Goal: Transaction & Acquisition: Purchase product/service

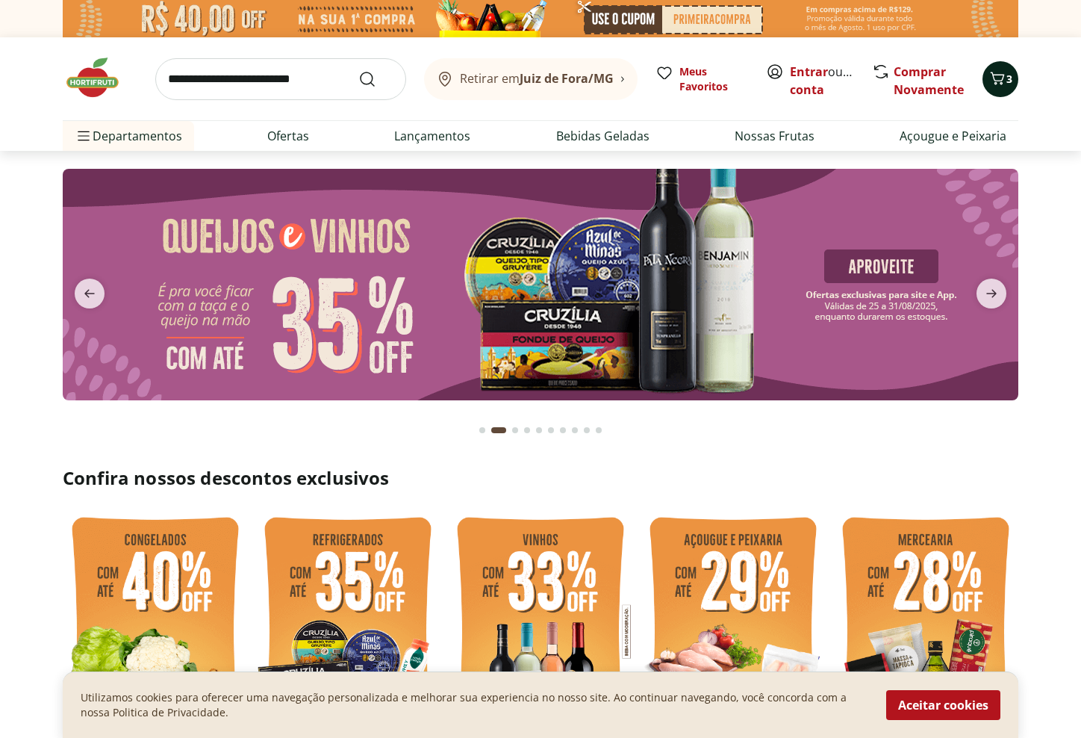
click at [1004, 83] on icon "Carrinho" at bounding box center [998, 78] width 18 height 18
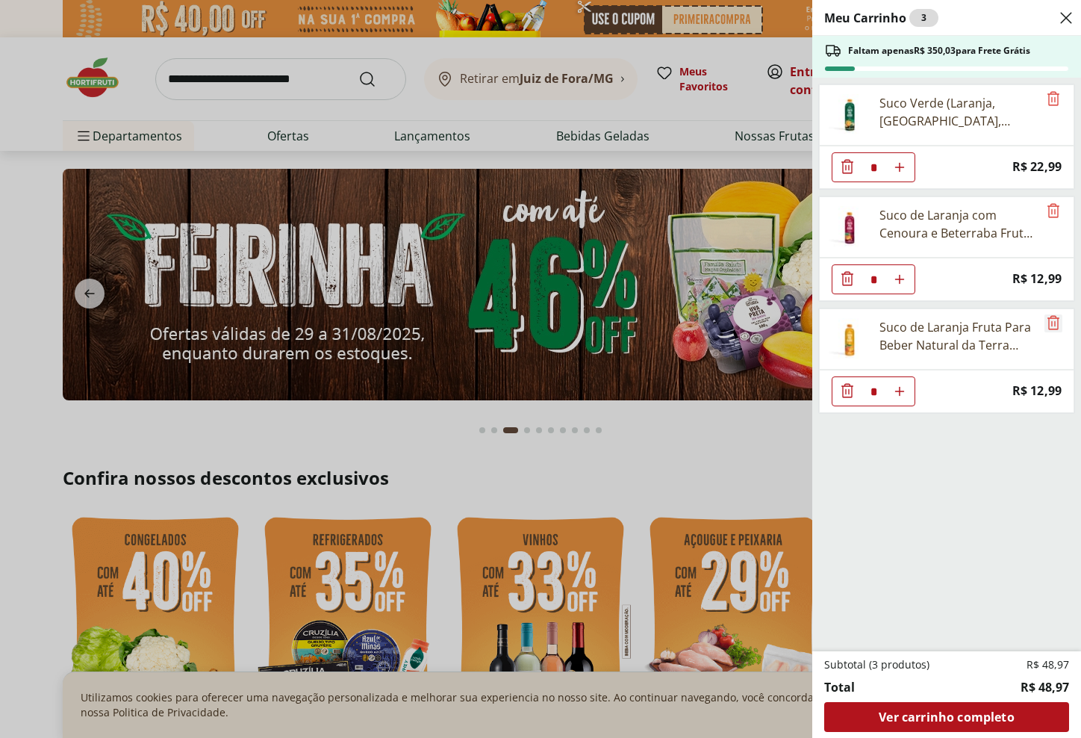
click at [1045, 325] on icon "Remove" at bounding box center [1054, 323] width 18 height 18
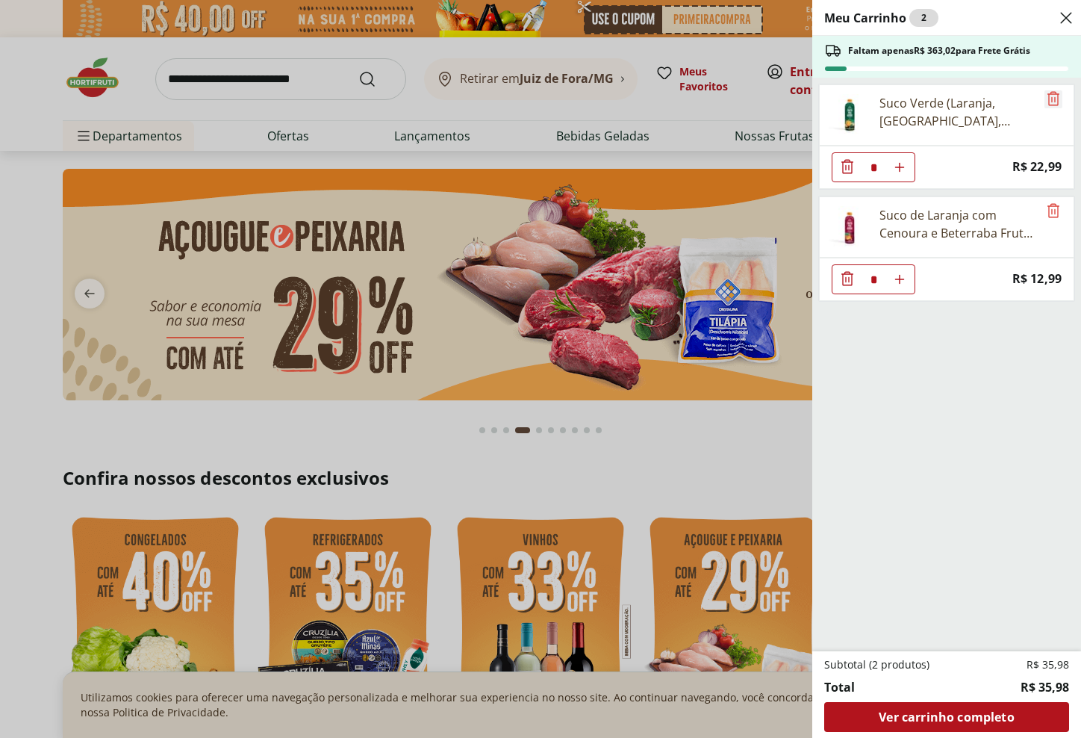
click at [1048, 105] on icon "Remove" at bounding box center [1054, 99] width 18 height 18
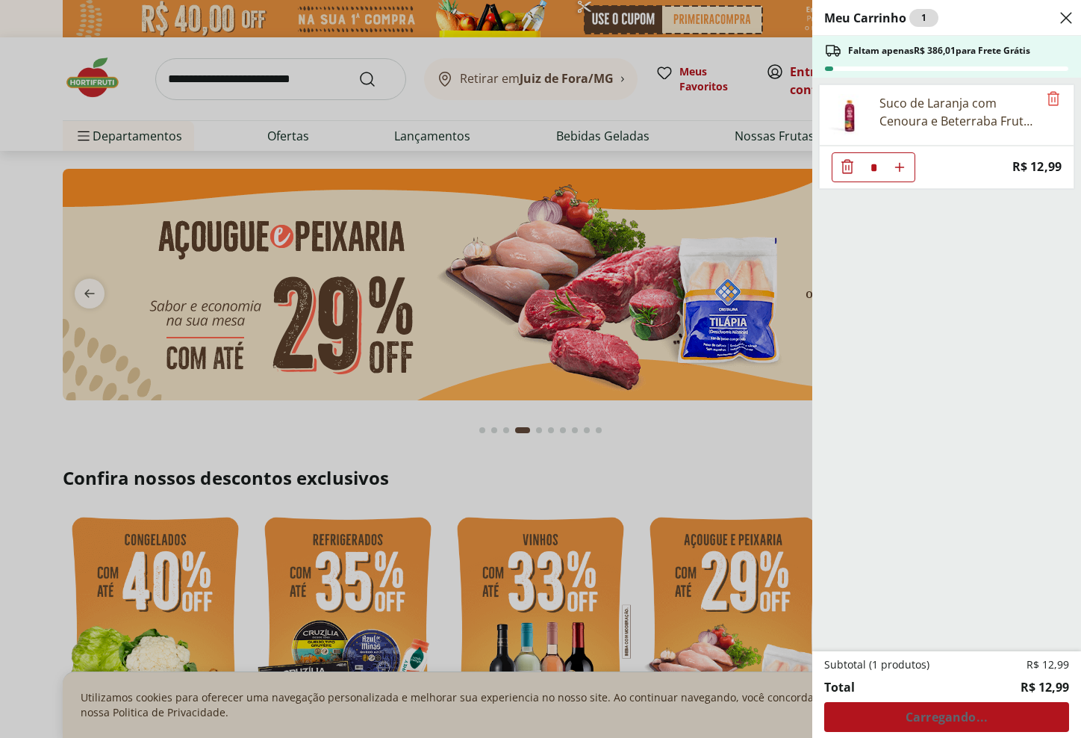
click at [1048, 105] on icon "Remove" at bounding box center [1054, 99] width 18 height 18
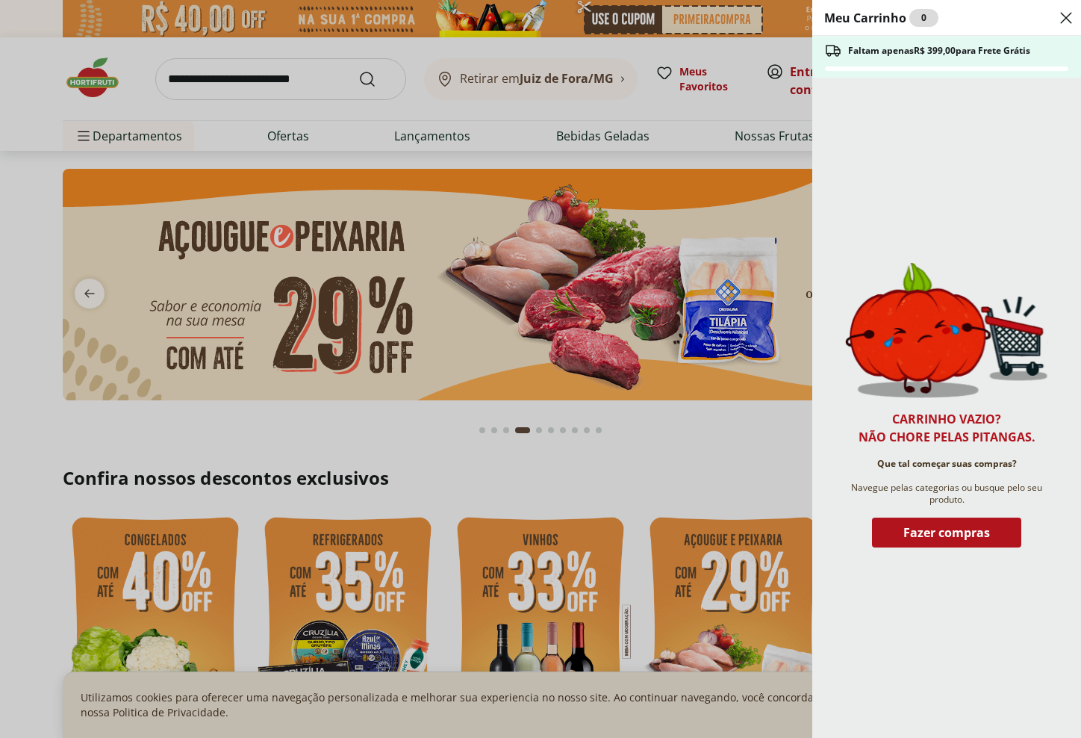
click at [1061, 22] on icon "Close" at bounding box center [1067, 18] width 18 height 18
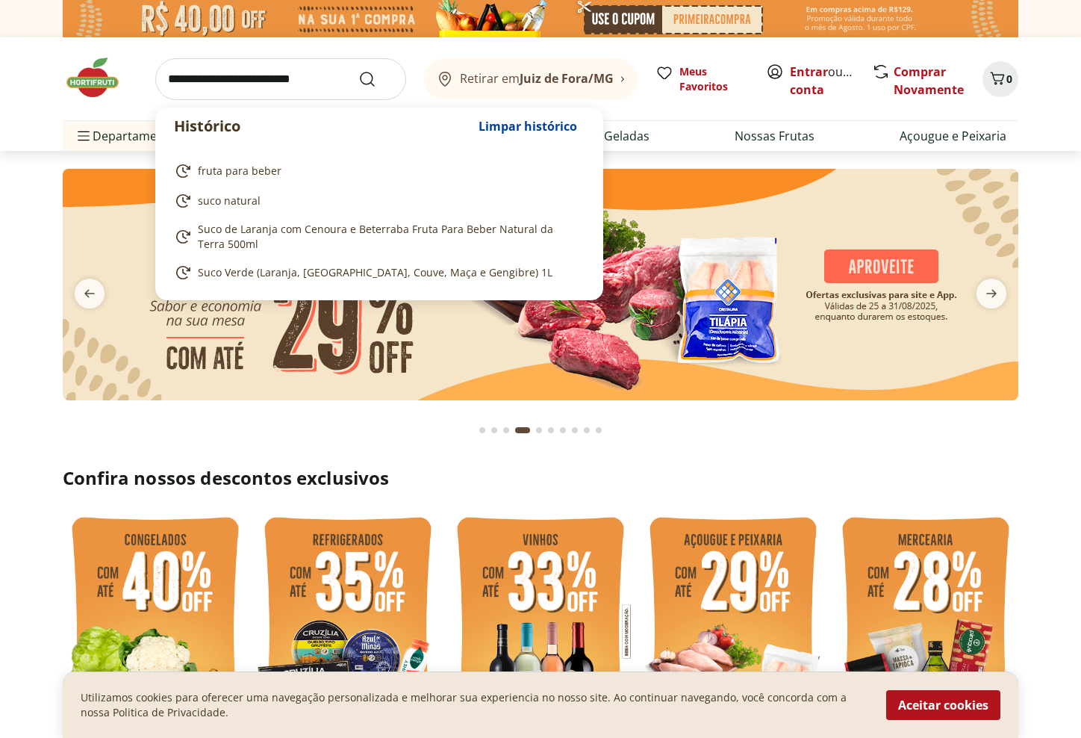
click at [275, 64] on input "search" at bounding box center [280, 79] width 251 height 42
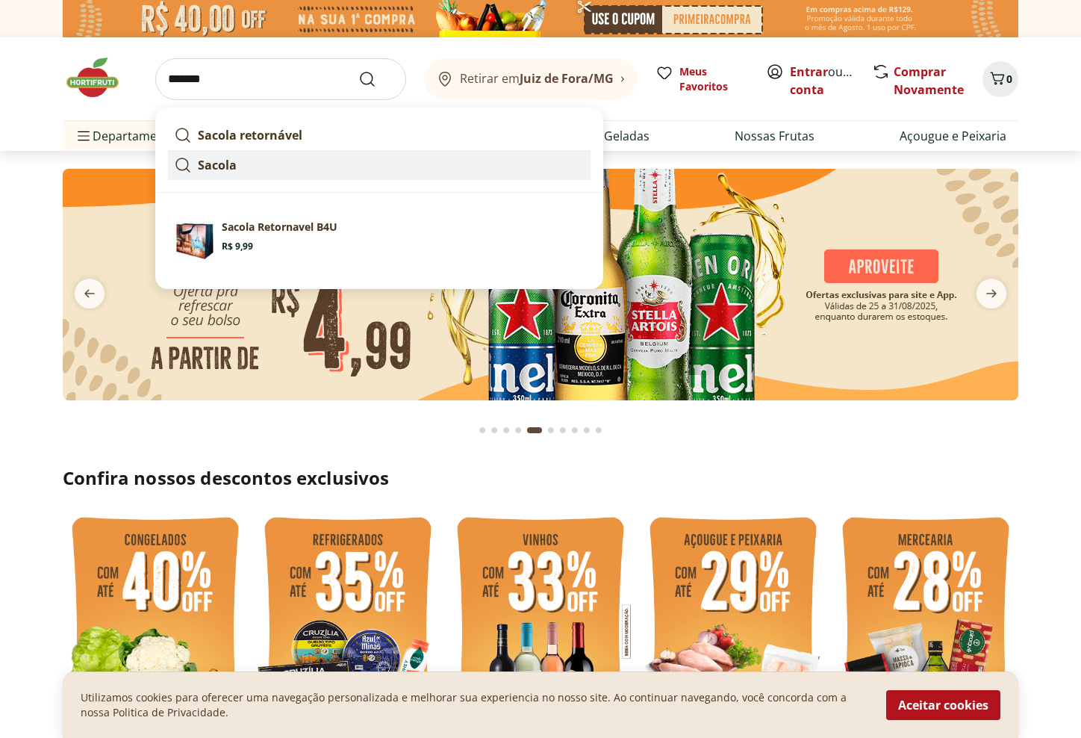
click at [226, 164] on strong "Sacola" at bounding box center [217, 165] width 39 height 16
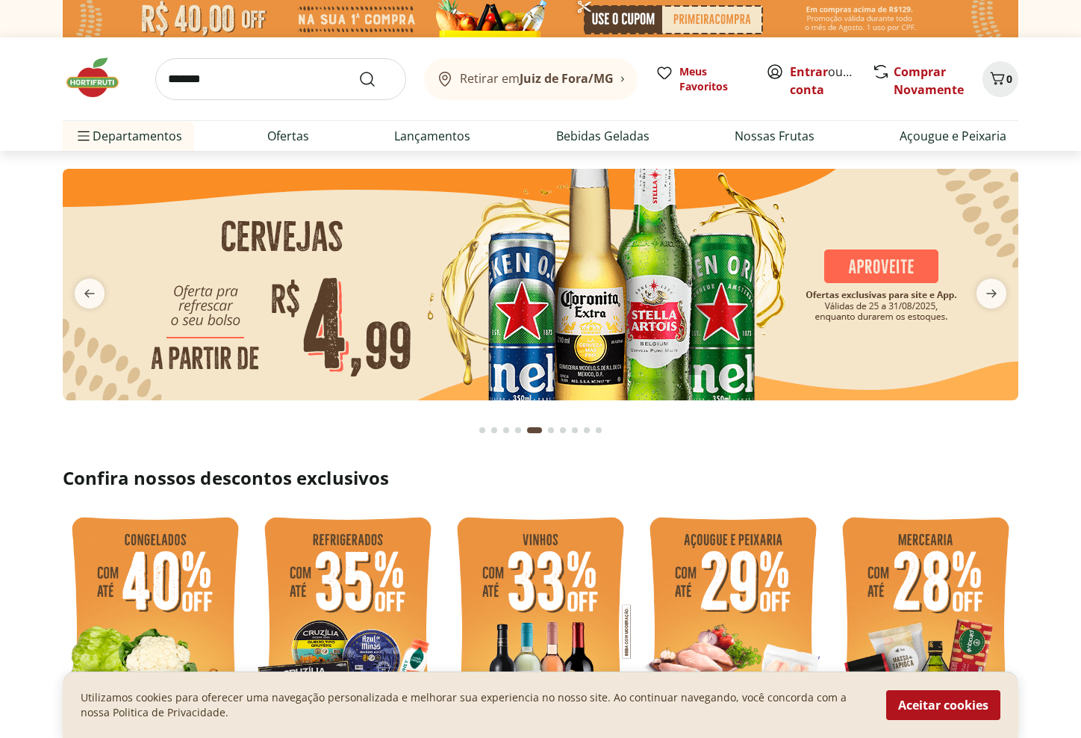
type input "******"
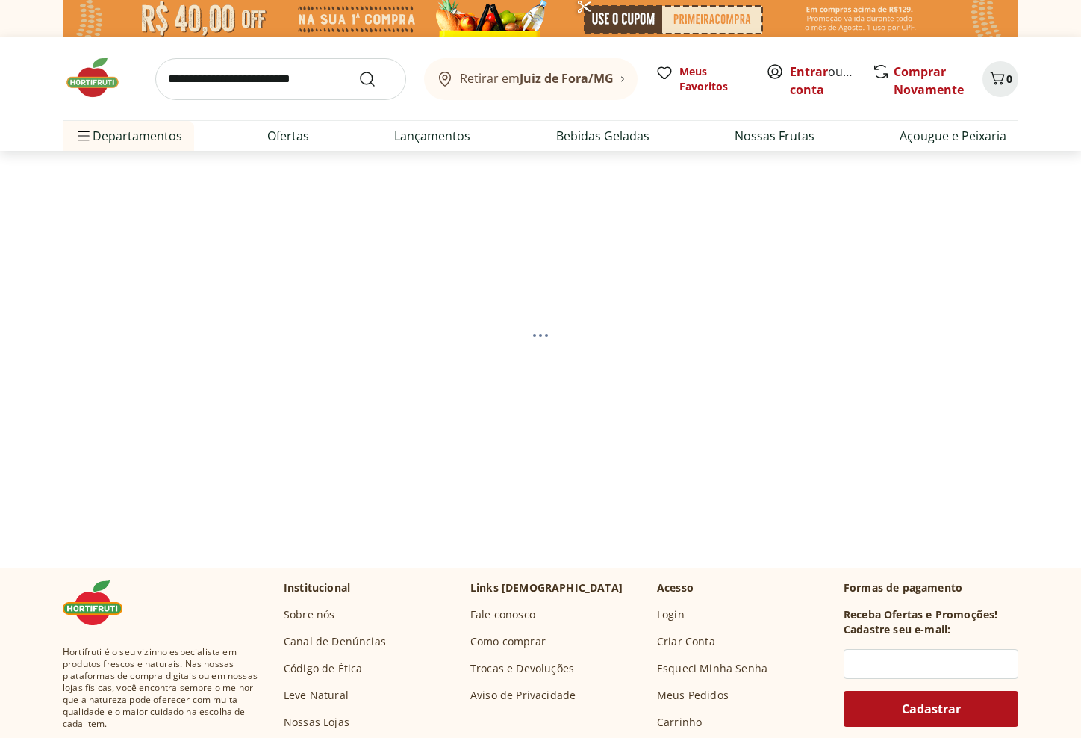
select select "**********"
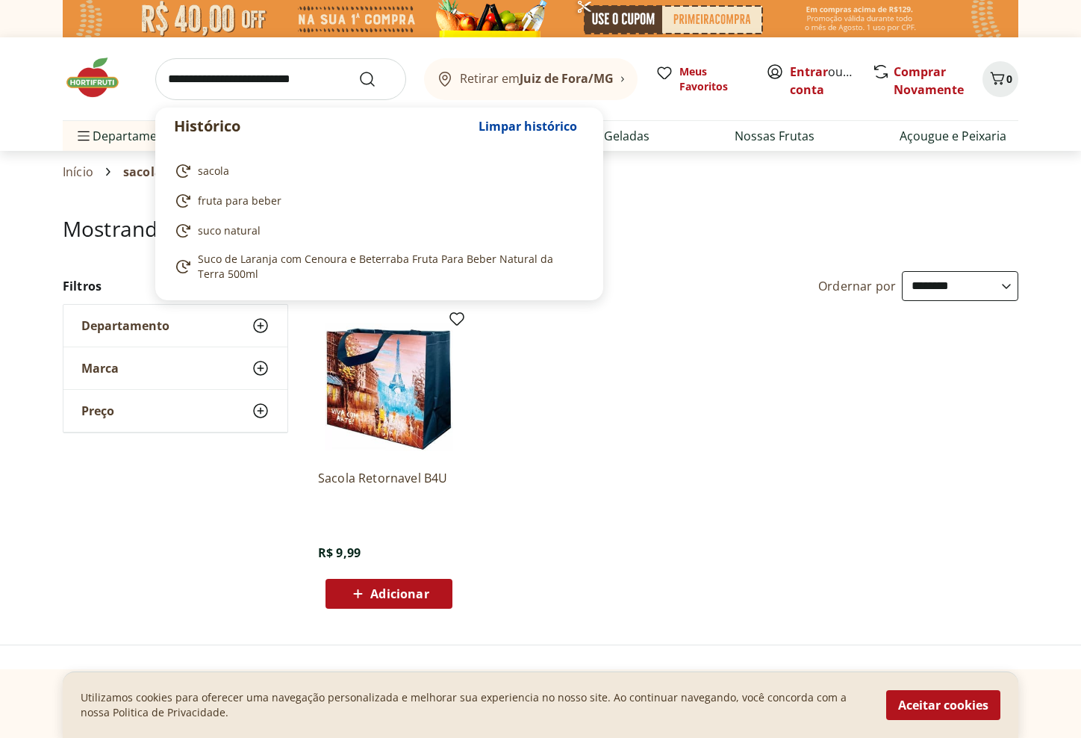
click at [241, 79] on input "search" at bounding box center [280, 79] width 251 height 42
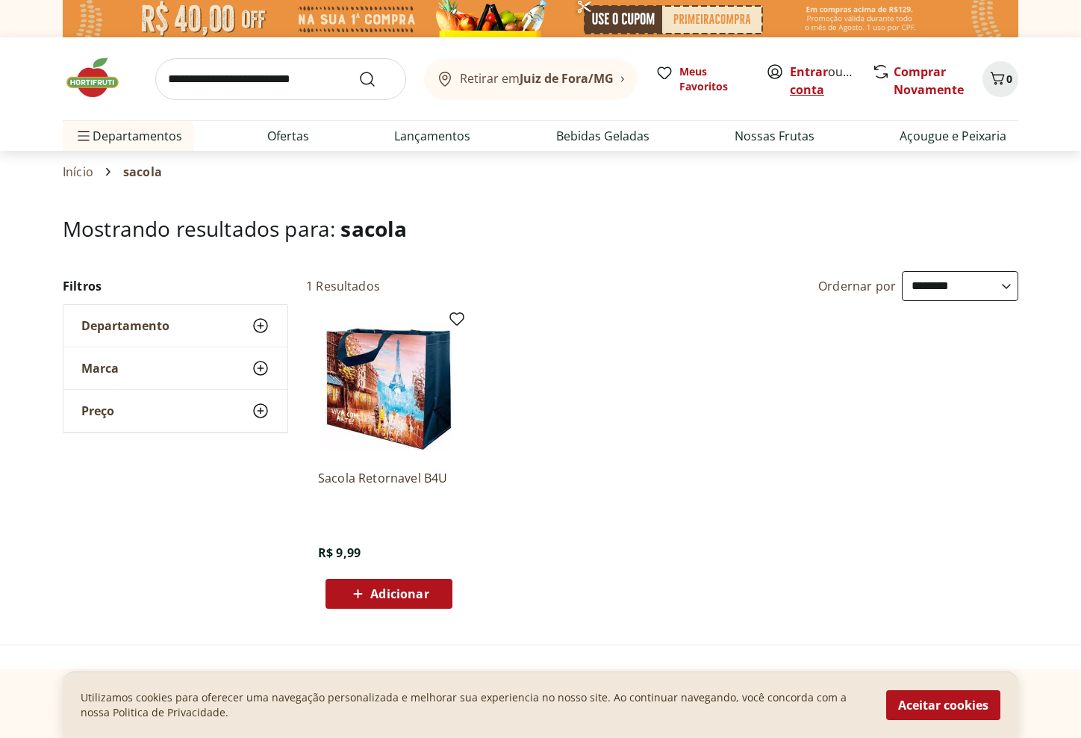
click at [838, 83] on link "Criar conta" at bounding box center [831, 80] width 82 height 34
